Goal: Check status: Check status

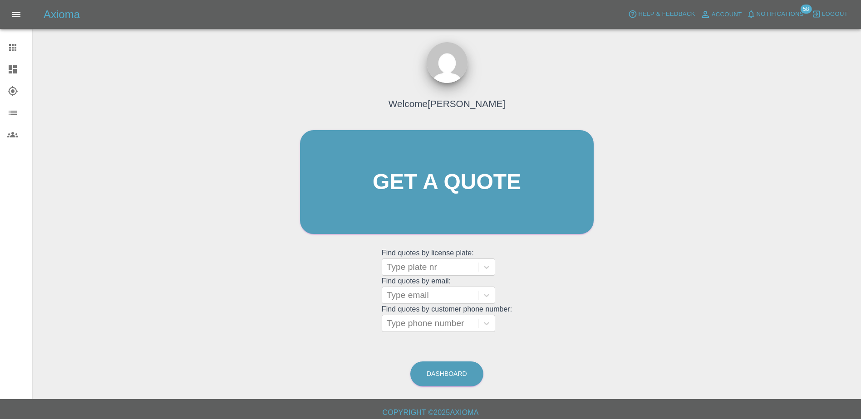
scroll to position [5, 0]
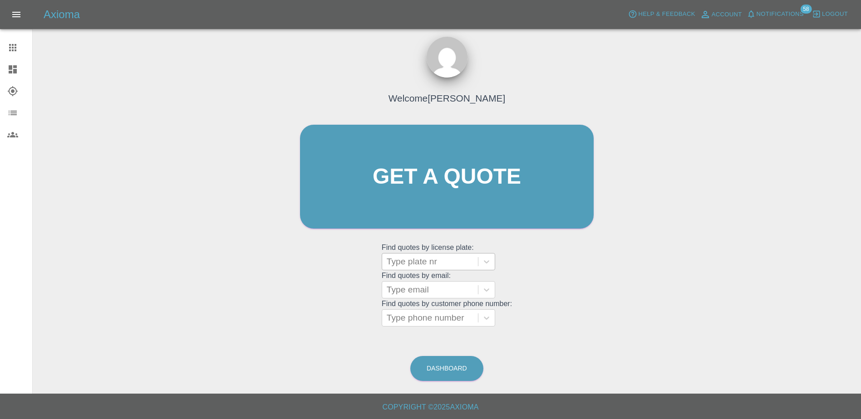
click at [389, 256] on input "text" at bounding box center [388, 261] width 2 height 11
paste input "DL25EEV"
type input "DL25EEV"
click at [422, 281] on div "DL25EEV, Bidding" at bounding box center [438, 285] width 113 height 18
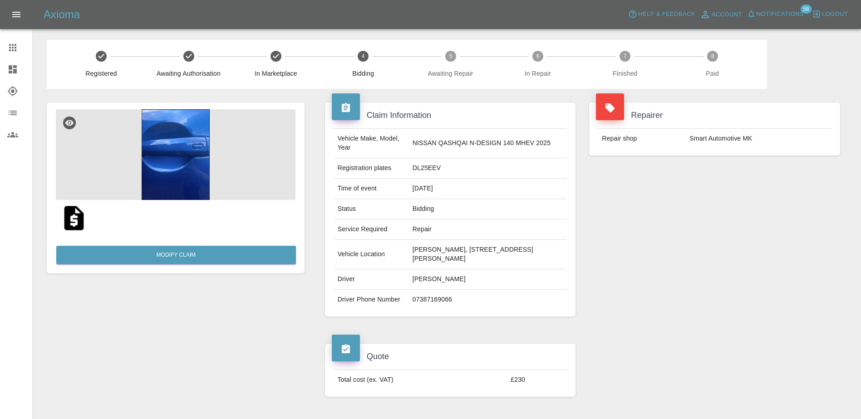
click at [9, 81] on link "Explorer" at bounding box center [16, 91] width 32 height 22
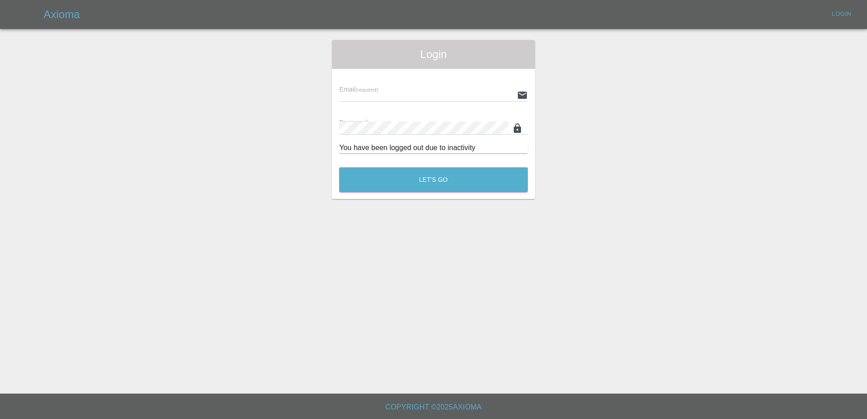
click at [4, 46] on main "Login Email (required) Password (required) You have been logged out due to inac…" at bounding box center [433, 197] width 867 height 394
type input "[PERSON_NAME][EMAIL_ADDRESS][PERSON_NAME][DOMAIN_NAME]"
drag, startPoint x: 489, startPoint y: 190, endPoint x: 414, endPoint y: 181, distance: 75.5
click at [488, 190] on button "Let's Go" at bounding box center [433, 179] width 189 height 25
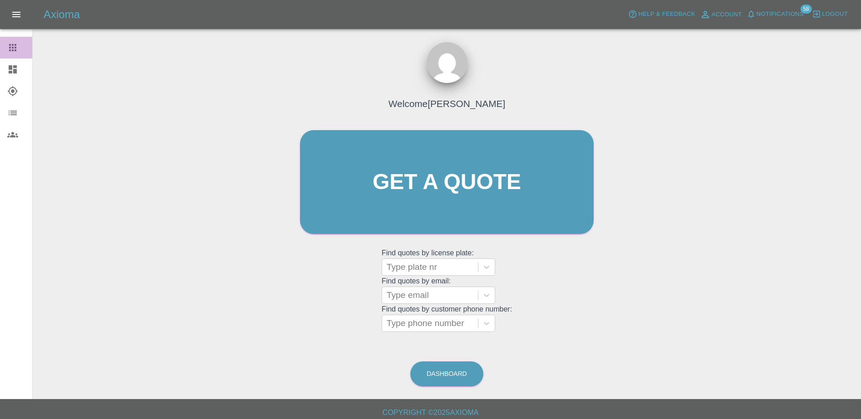
click at [17, 49] on icon at bounding box center [12, 47] width 11 height 11
click at [418, 267] on div at bounding box center [430, 267] width 87 height 13
paste input "DW25MMK"
type input "DW25MMK"
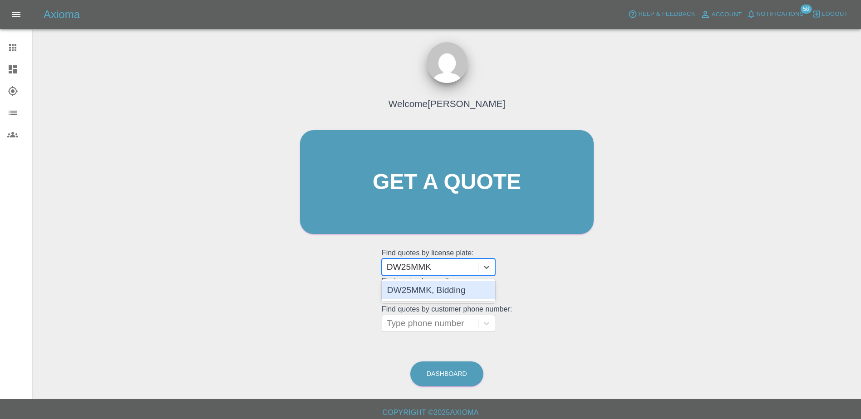
click at [422, 287] on div "DW25MMK, Bidding" at bounding box center [438, 290] width 113 height 18
